Goal: Check status: Check status

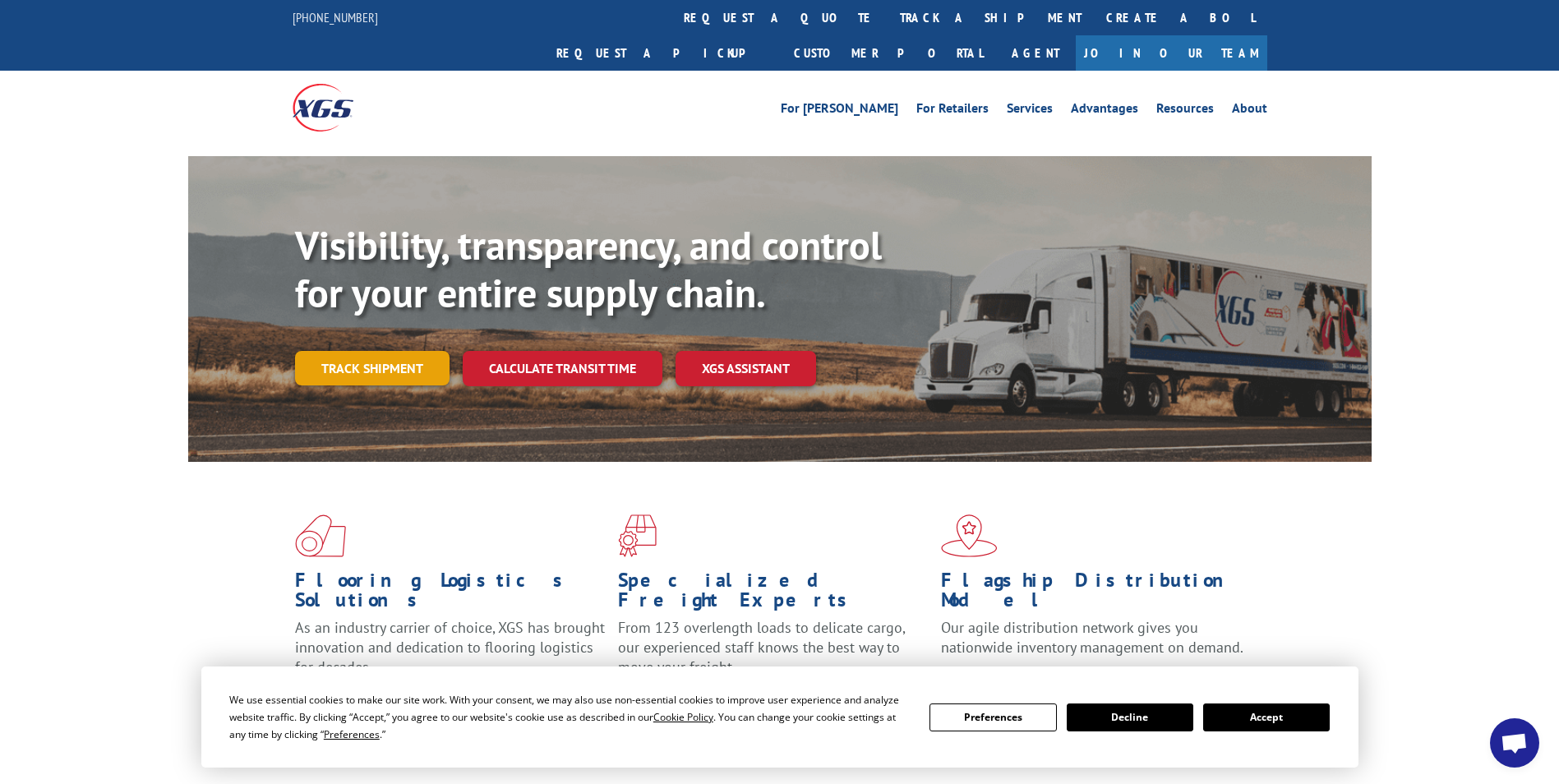
click at [402, 351] on link "Track shipment" at bounding box center [372, 368] width 154 height 34
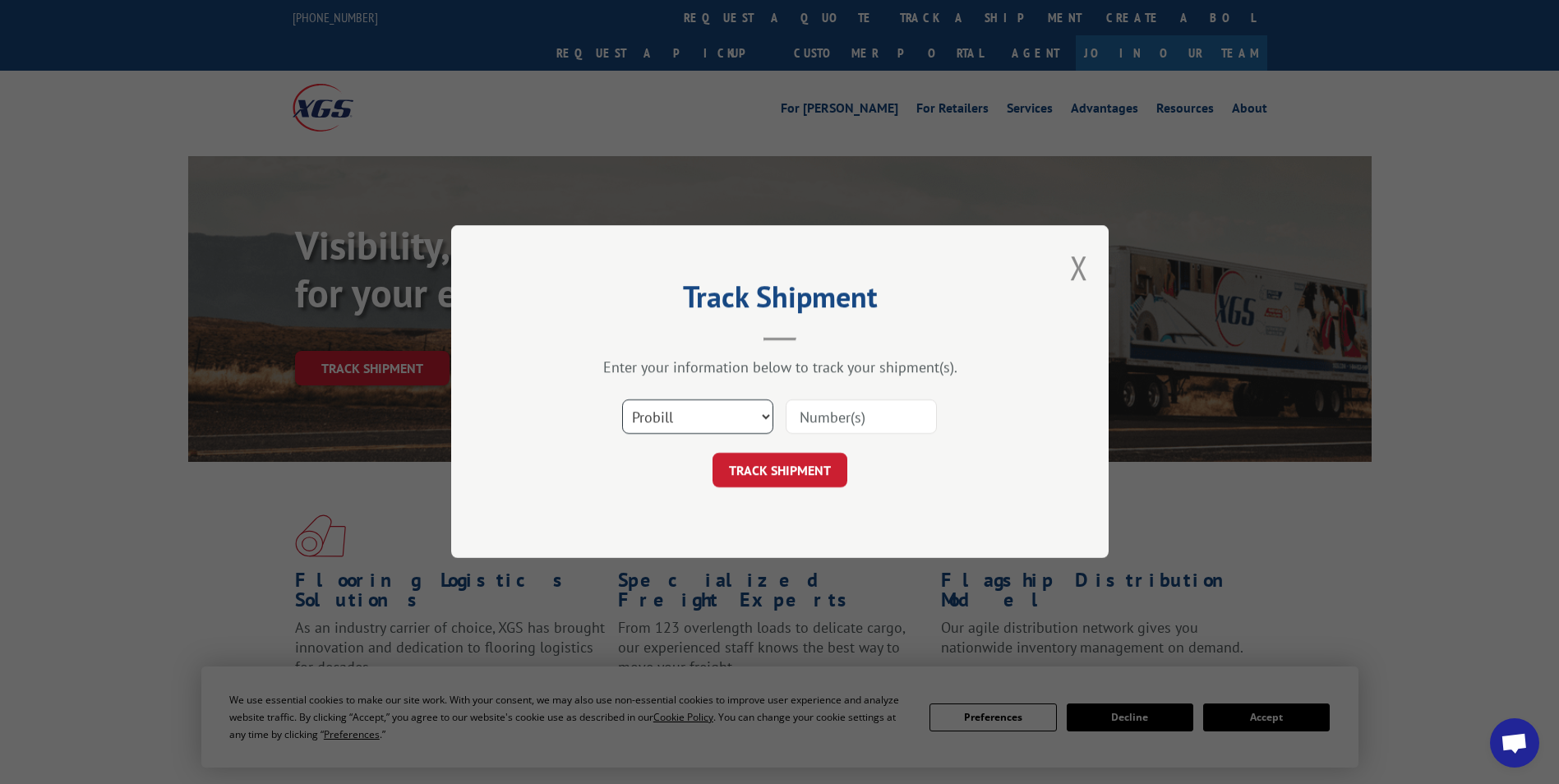
click at [696, 411] on select "Select category... Probill BOL PO" at bounding box center [698, 417] width 152 height 34
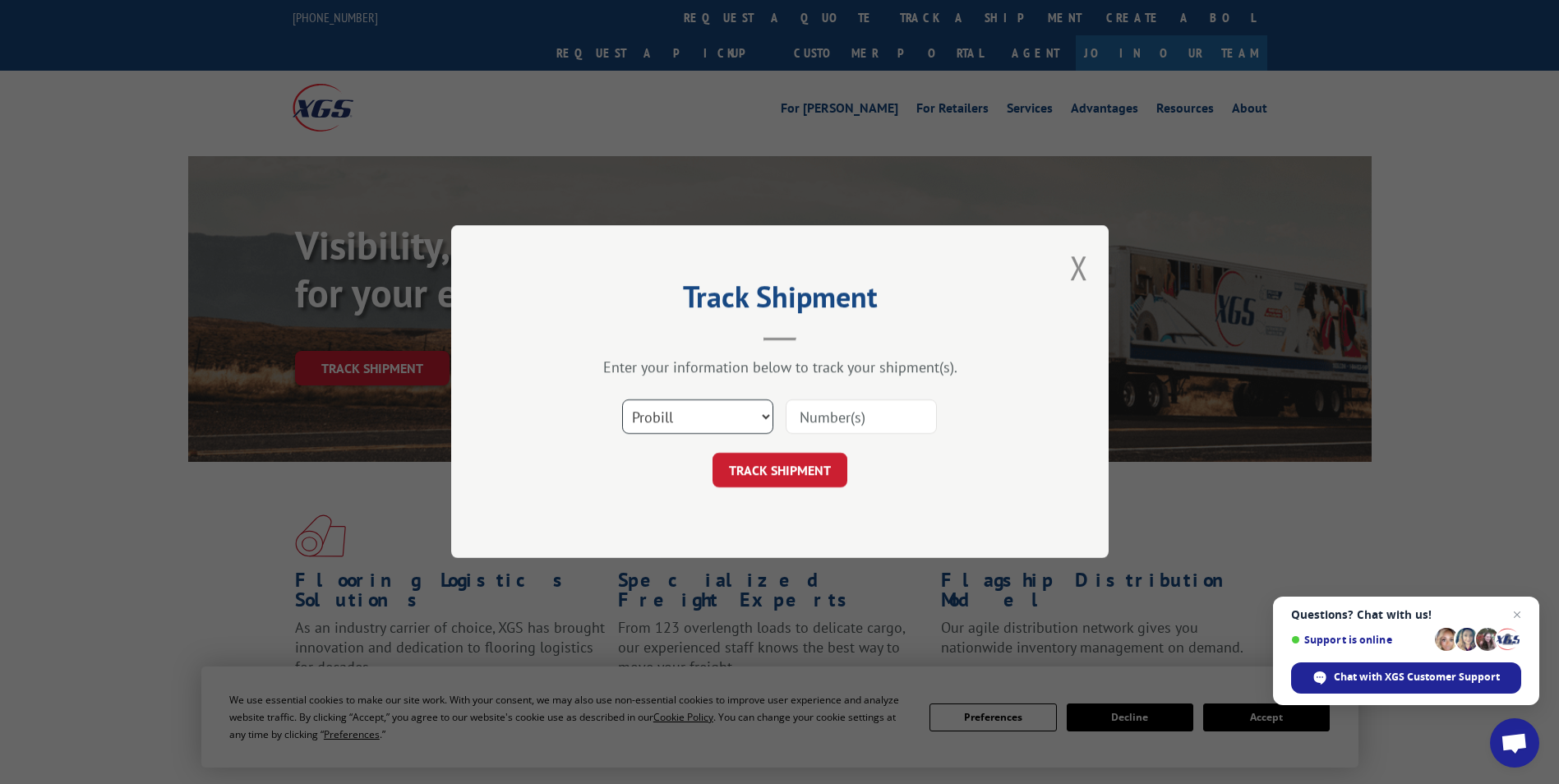
select select "bol"
click at [622, 400] on select "Select category... Probill BOL PO" at bounding box center [698, 417] width 152 height 34
click at [791, 413] on input at bounding box center [861, 417] width 152 height 34
paste input "363300"
type input "363300"
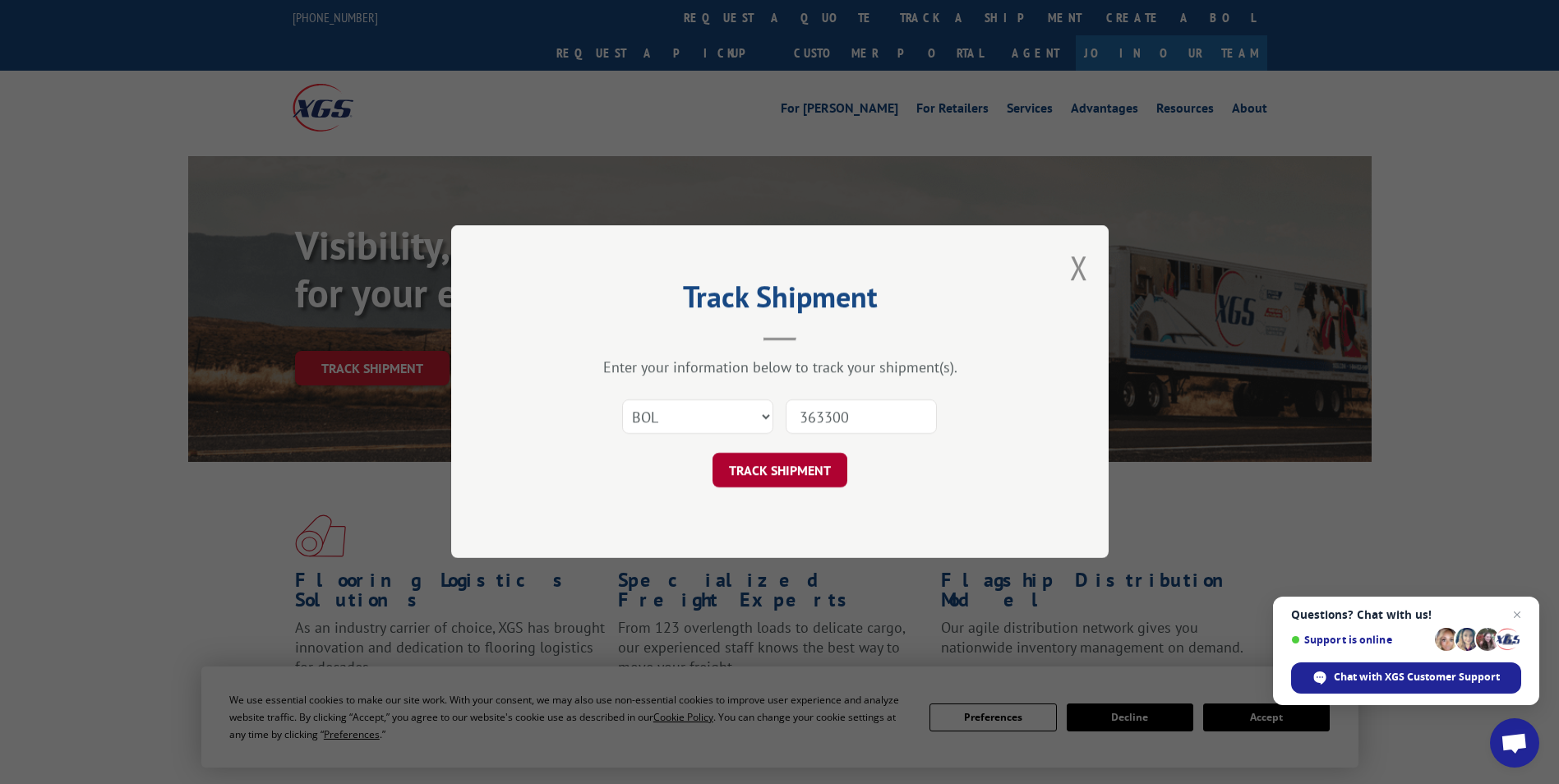
click at [777, 481] on button "TRACK SHIPMENT" at bounding box center [779, 471] width 134 height 34
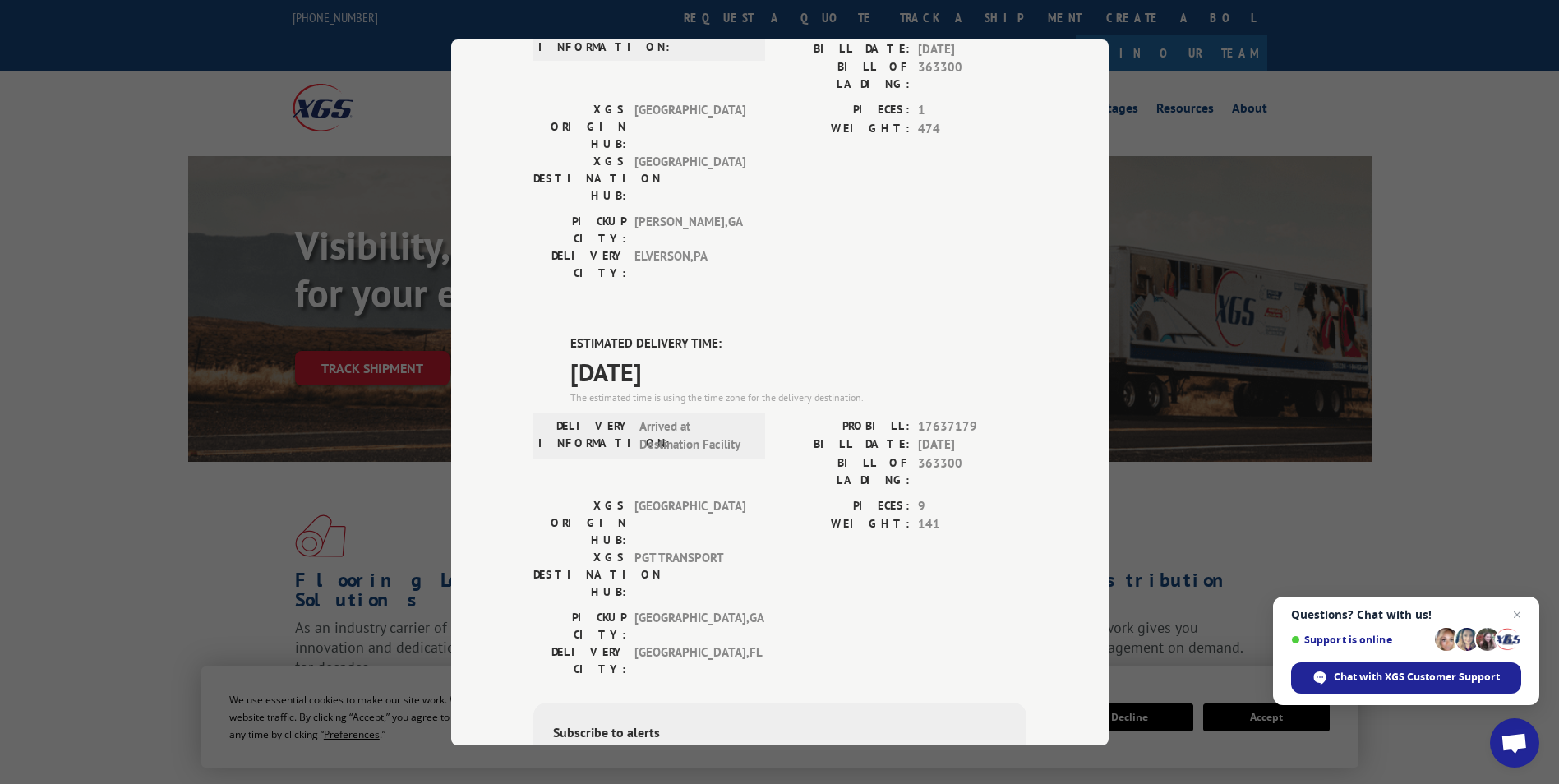
scroll to position [563, 0]
click at [794, 514] on label "WEIGHT:" at bounding box center [845, 523] width 130 height 19
click at [945, 606] on div "[GEOGRAPHIC_DATA]: [GEOGRAPHIC_DATA] , [GEOGRAPHIC_DATA]: [GEOGRAPHIC_DATA] , […" at bounding box center [780, 644] width 493 height 77
